Goal: Information Seeking & Learning: Stay updated

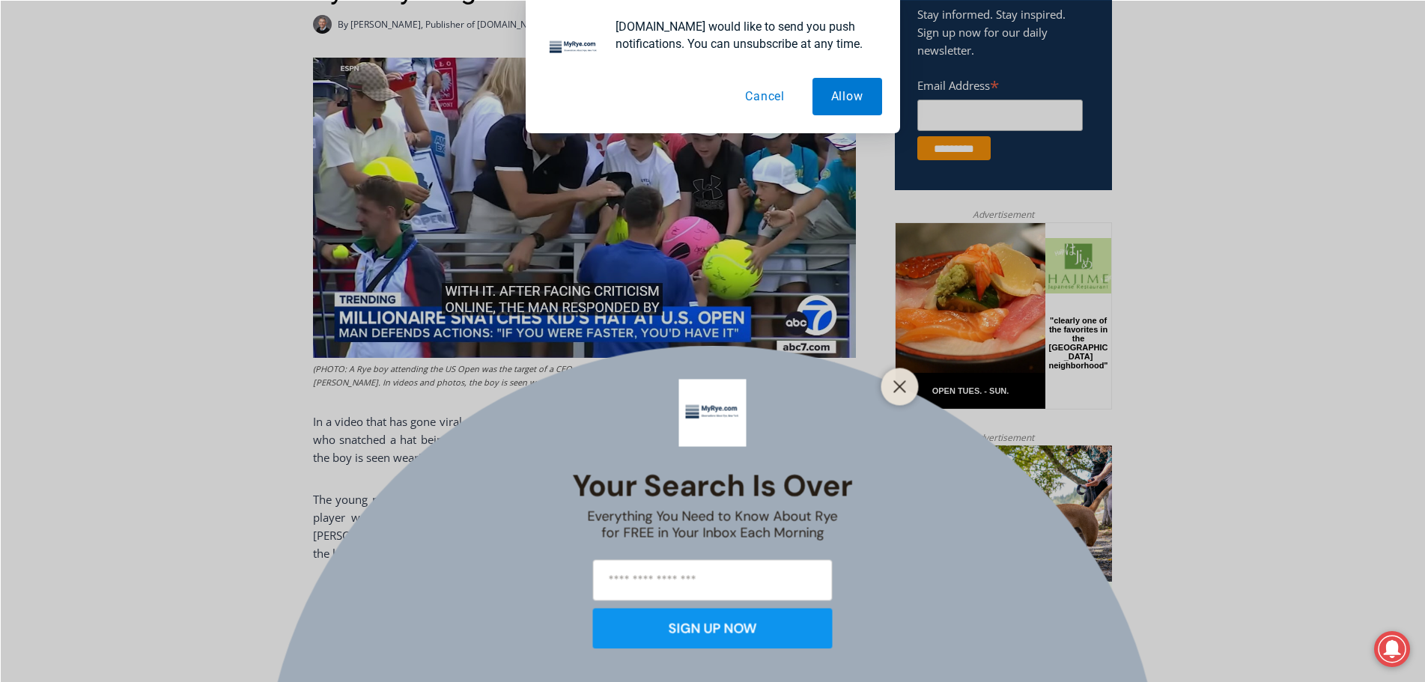
click at [756, 97] on button "Cancel" at bounding box center [764, 96] width 77 height 37
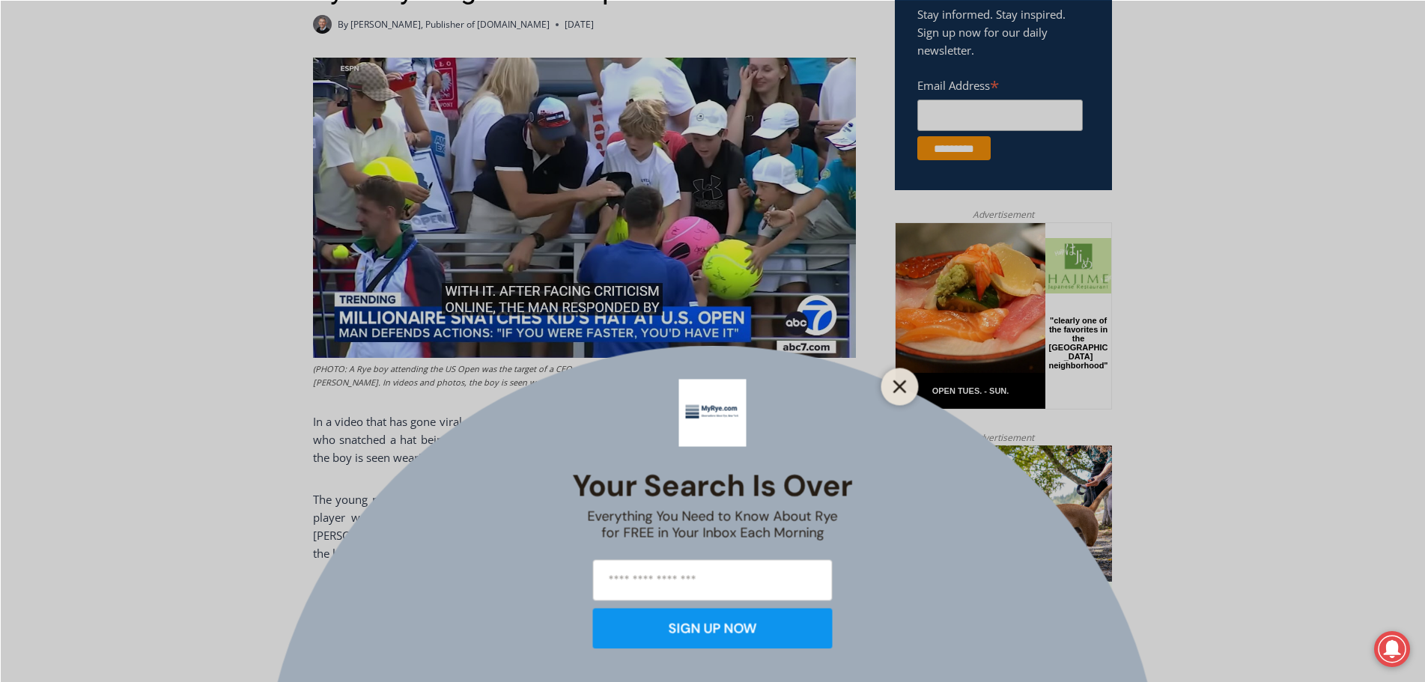
click at [897, 394] on button "Close" at bounding box center [900, 386] width 21 height 21
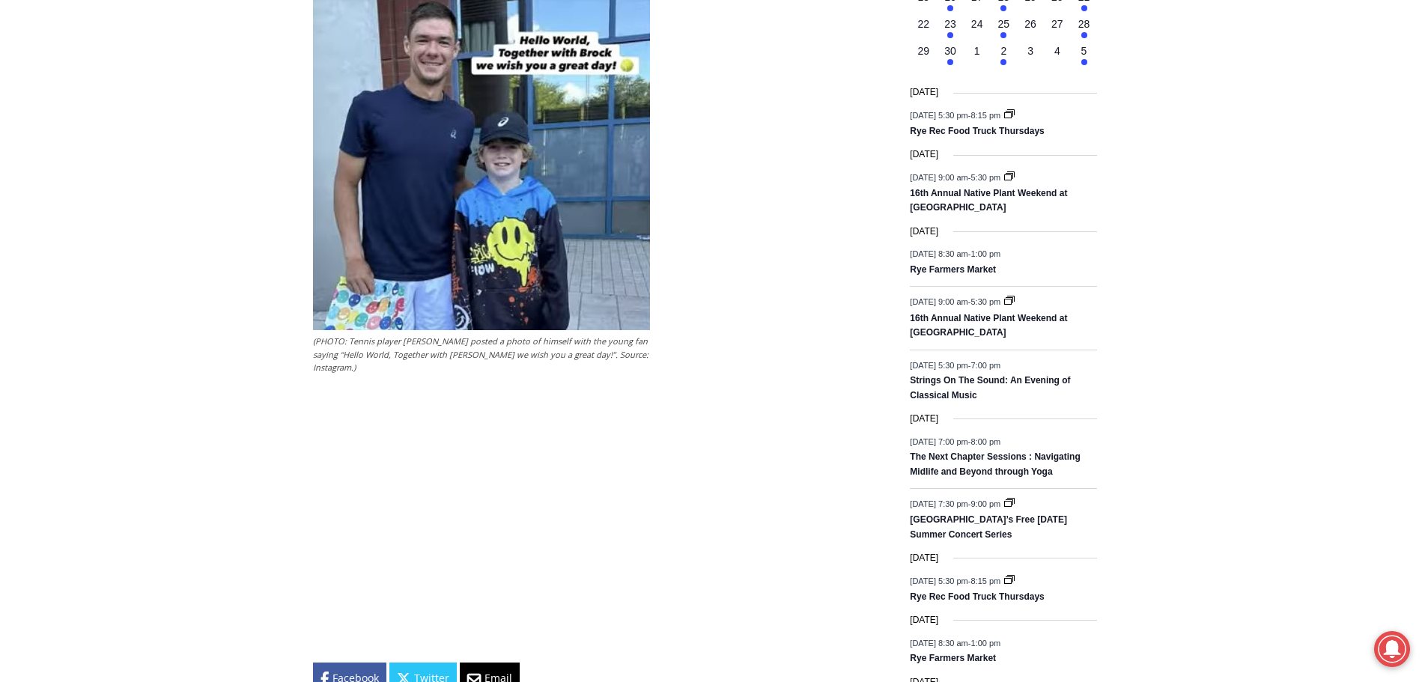
scroll to position [1917, 0]
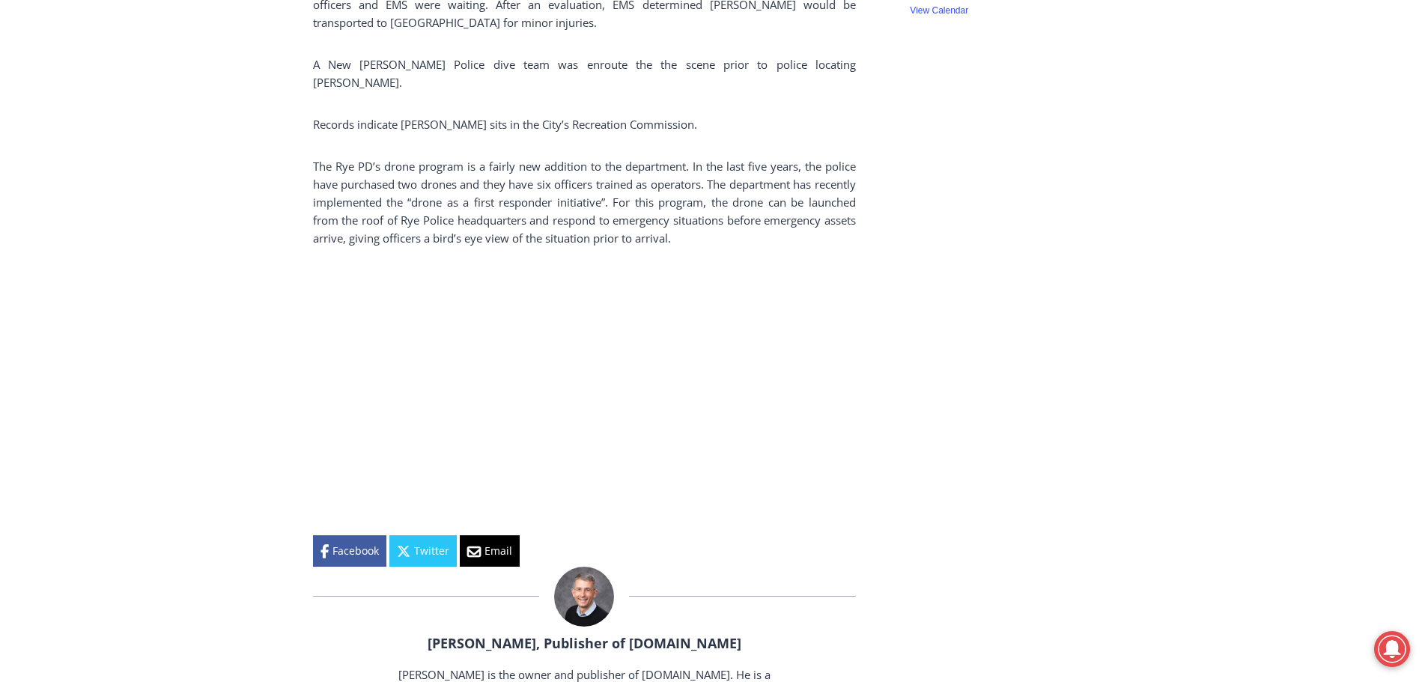
scroll to position [2022, 0]
